Goal: Obtain resource: Download file/media

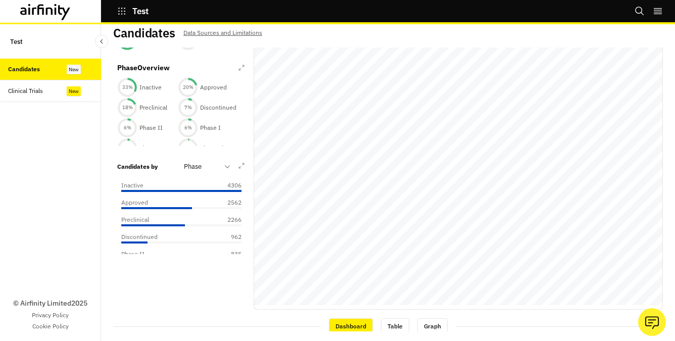
scroll to position [37, 0]
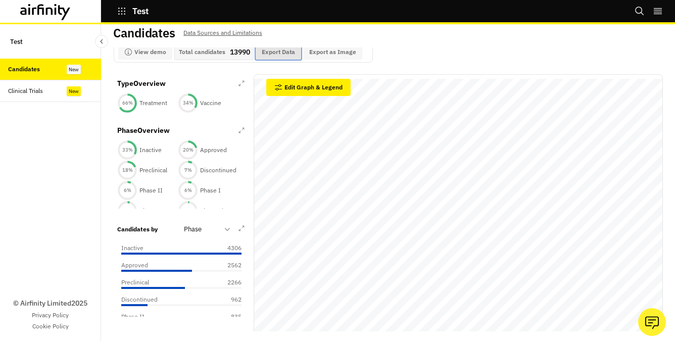
click at [292, 55] on button "Export Data" at bounding box center [278, 51] width 45 height 15
click at [325, 48] on button "Export as Image" at bounding box center [332, 51] width 59 height 15
click at [107, 141] on div "Candidates Data Sources and Limitations Views: All Add View Diseases : Select a…" at bounding box center [388, 182] width 574 height 317
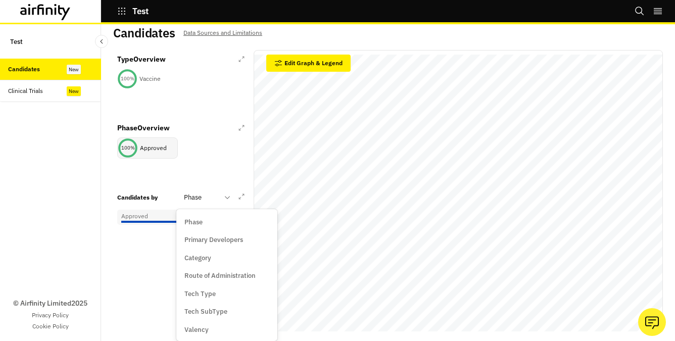
scroll to position [19, 0]
click at [148, 295] on div "Type Overview 100 % Vaccine Phase Overview 100 % Approved Candidates by Tech Ty…" at bounding box center [388, 199] width 550 height 298
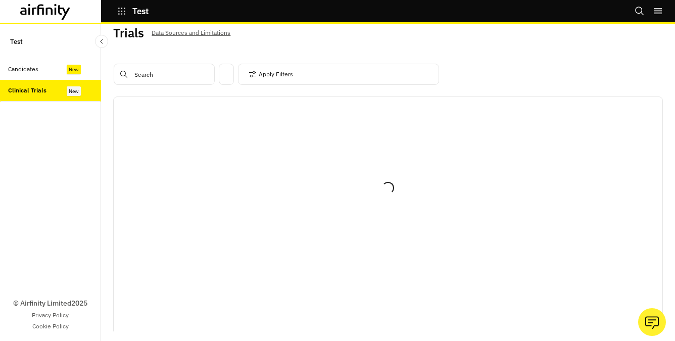
click at [32, 64] on div "Candidates" at bounding box center [50, 70] width 101 height 22
